Goal: Information Seeking & Learning: Compare options

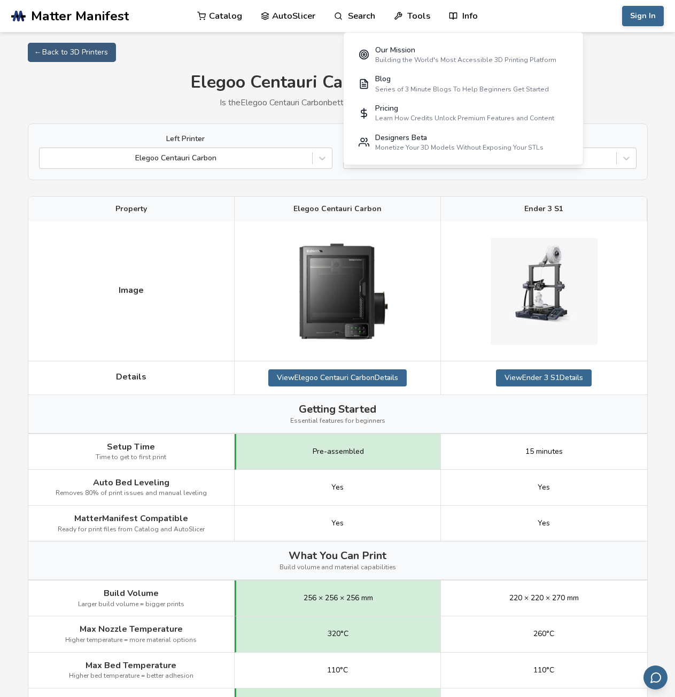
click at [204, 89] on h1 "Elegoo Centauri Carbon vs Ender 3 S1" at bounding box center [338, 83] width 620 height 20
click at [185, 83] on h1 "Elegoo Centauri Carbon vs Ender 3 S1" at bounding box center [338, 83] width 620 height 20
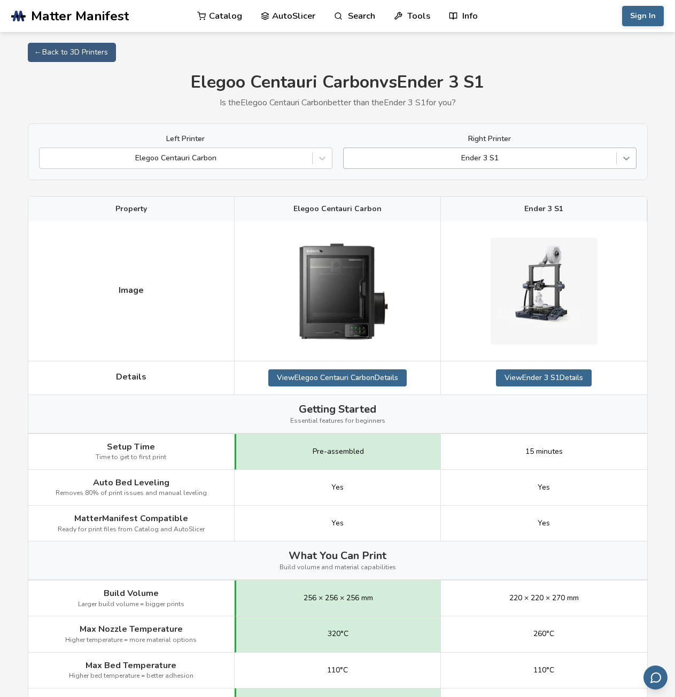
click at [617, 160] on div at bounding box center [626, 158] width 19 height 19
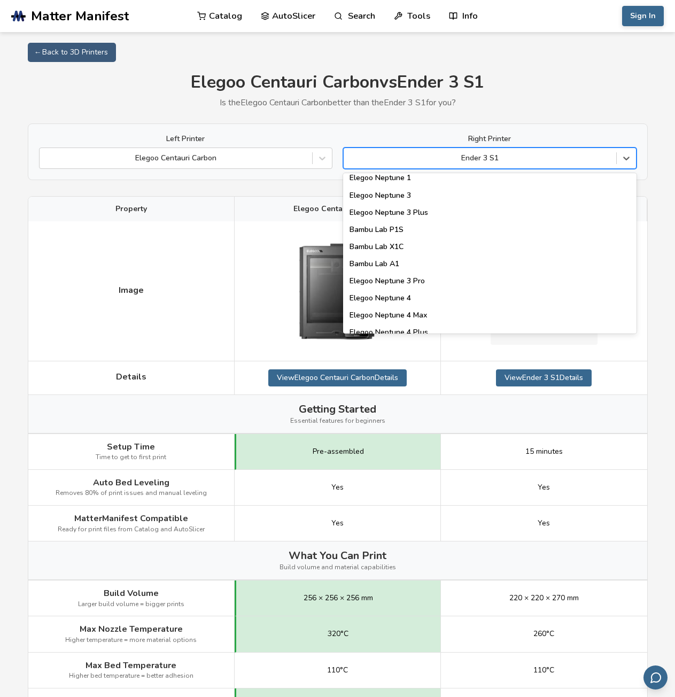
scroll to position [767, 0]
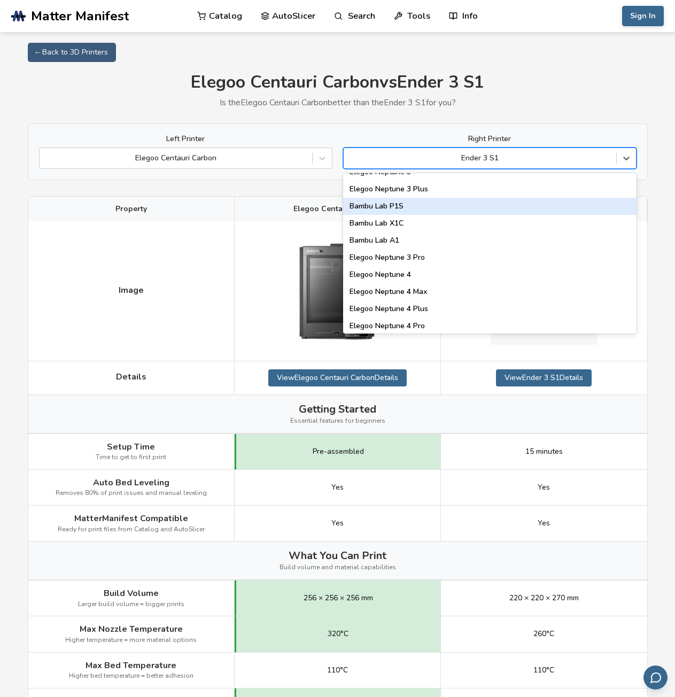
click at [426, 205] on div "Bambu Lab P1S" at bounding box center [489, 206] width 293 height 17
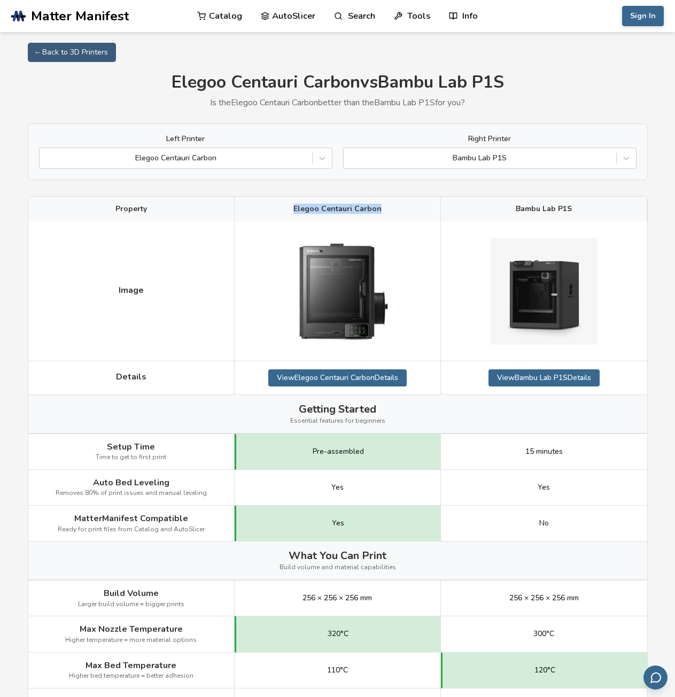
drag, startPoint x: 380, startPoint y: 207, endPoint x: 276, endPoint y: 210, distance: 104.7
click at [276, 210] on div "Elegoo Centauri Carbon" at bounding box center [338, 209] width 206 height 25
click at [93, 79] on h1 "Elegoo Centauri Carbon vs Bambu Lab P1S" at bounding box center [338, 83] width 620 height 20
drag, startPoint x: 163, startPoint y: 79, endPoint x: 354, endPoint y: 84, distance: 190.8
click at [354, 84] on h1 "Elegoo Centauri Carbon vs Bambu Lab P1S" at bounding box center [338, 83] width 620 height 20
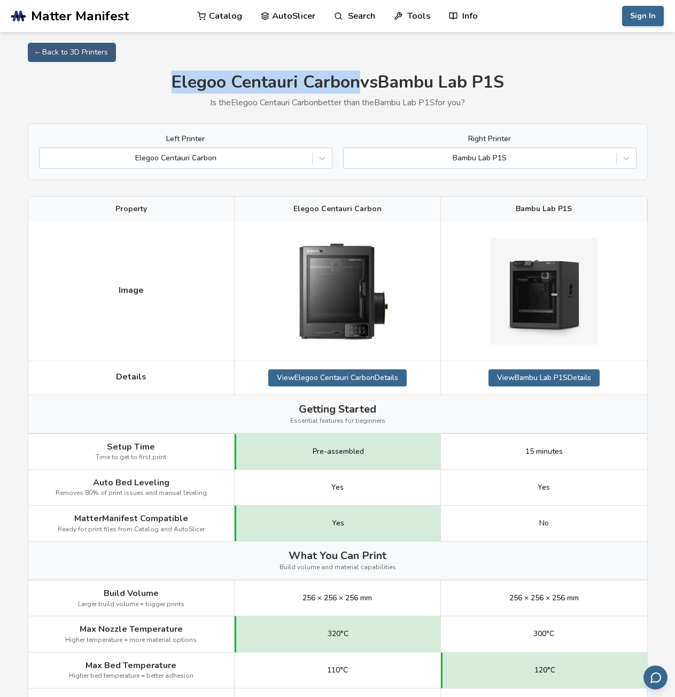
copy h1 "Elegoo Centauri Carbon"
click at [359, 381] on link "View Elegoo Centauri Carbon Details" at bounding box center [337, 377] width 138 height 17
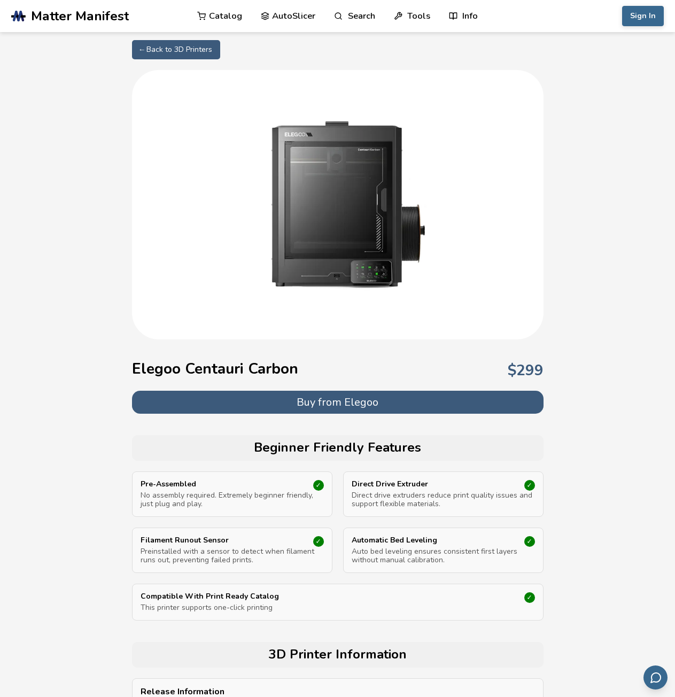
click at [348, 394] on button "Buy from Elegoo" at bounding box center [337, 402] width 411 height 23
